Goal: Transaction & Acquisition: Purchase product/service

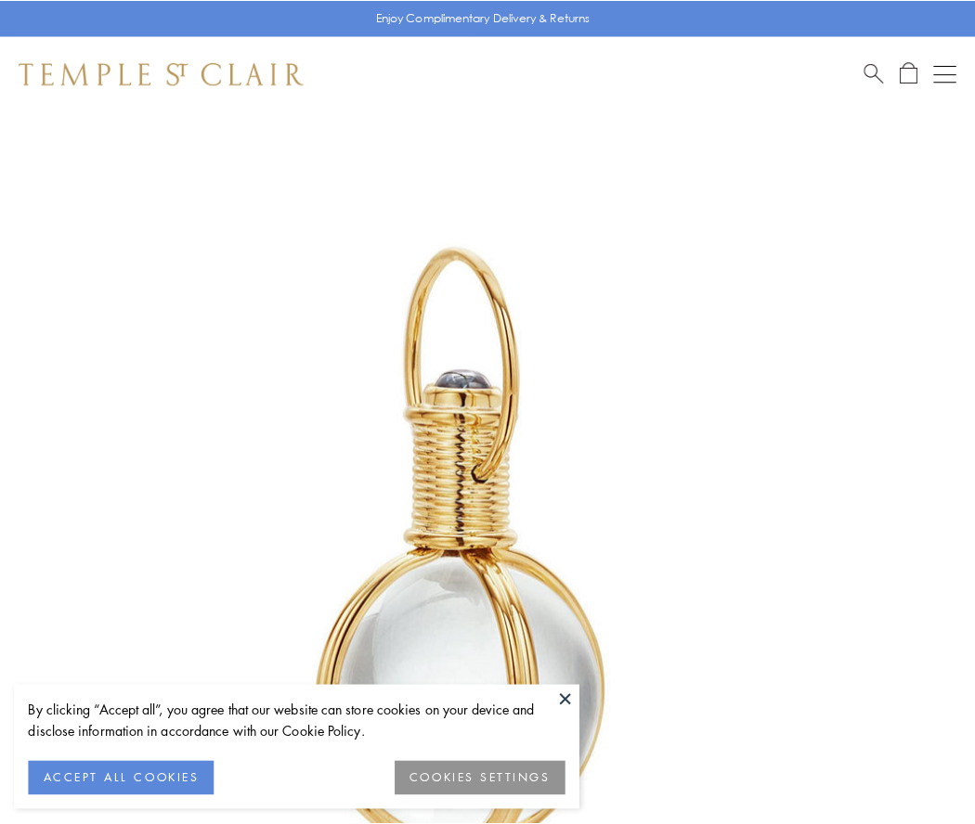
scroll to position [484, 0]
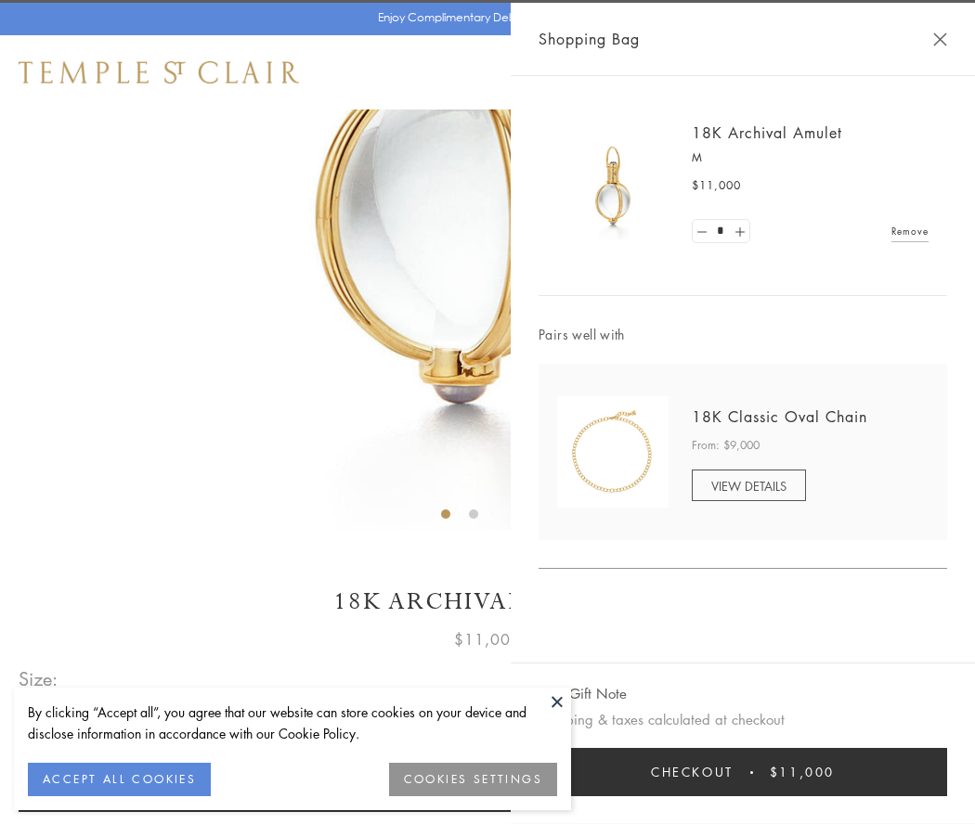
click at [743, 772] on button "Checkout $11,000" at bounding box center [742, 772] width 408 height 48
